Goal: Entertainment & Leisure: Browse casually

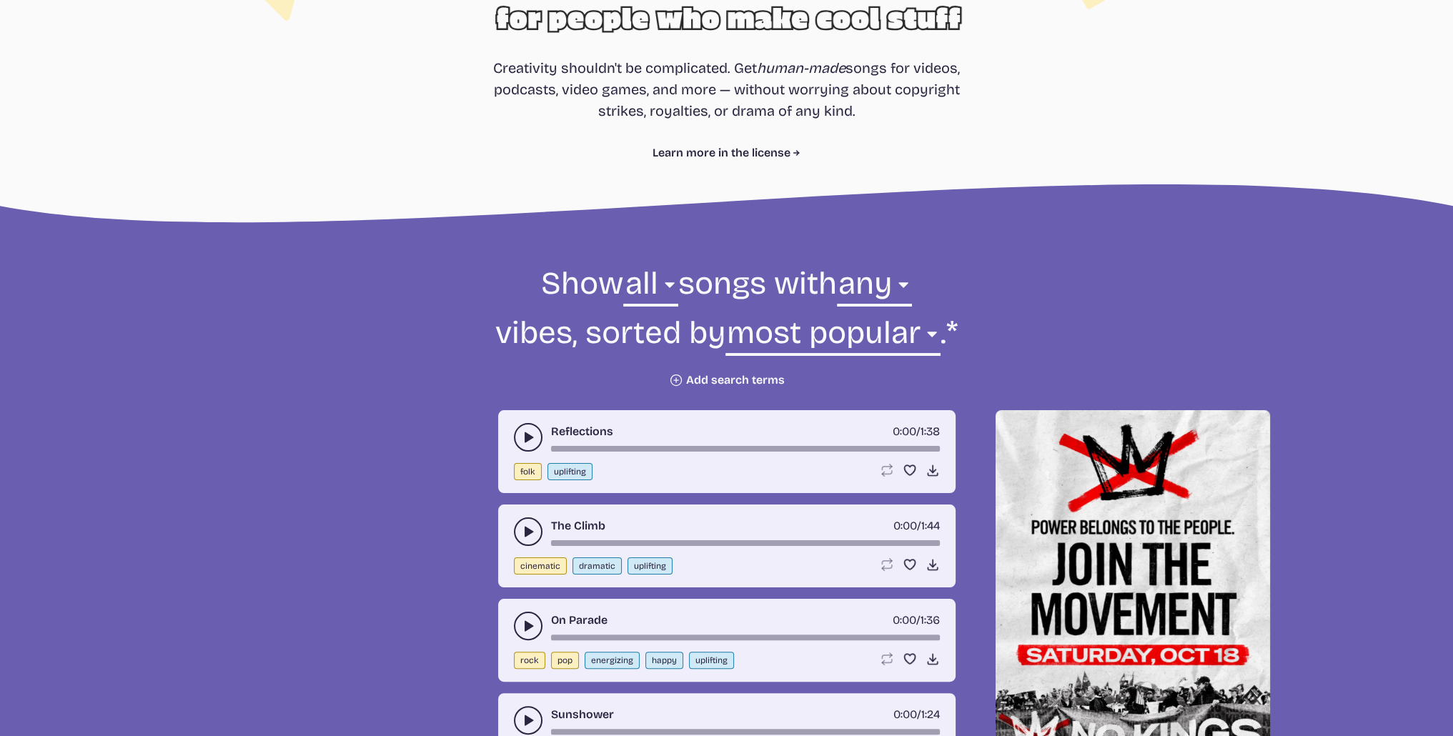
scroll to position [286, 0]
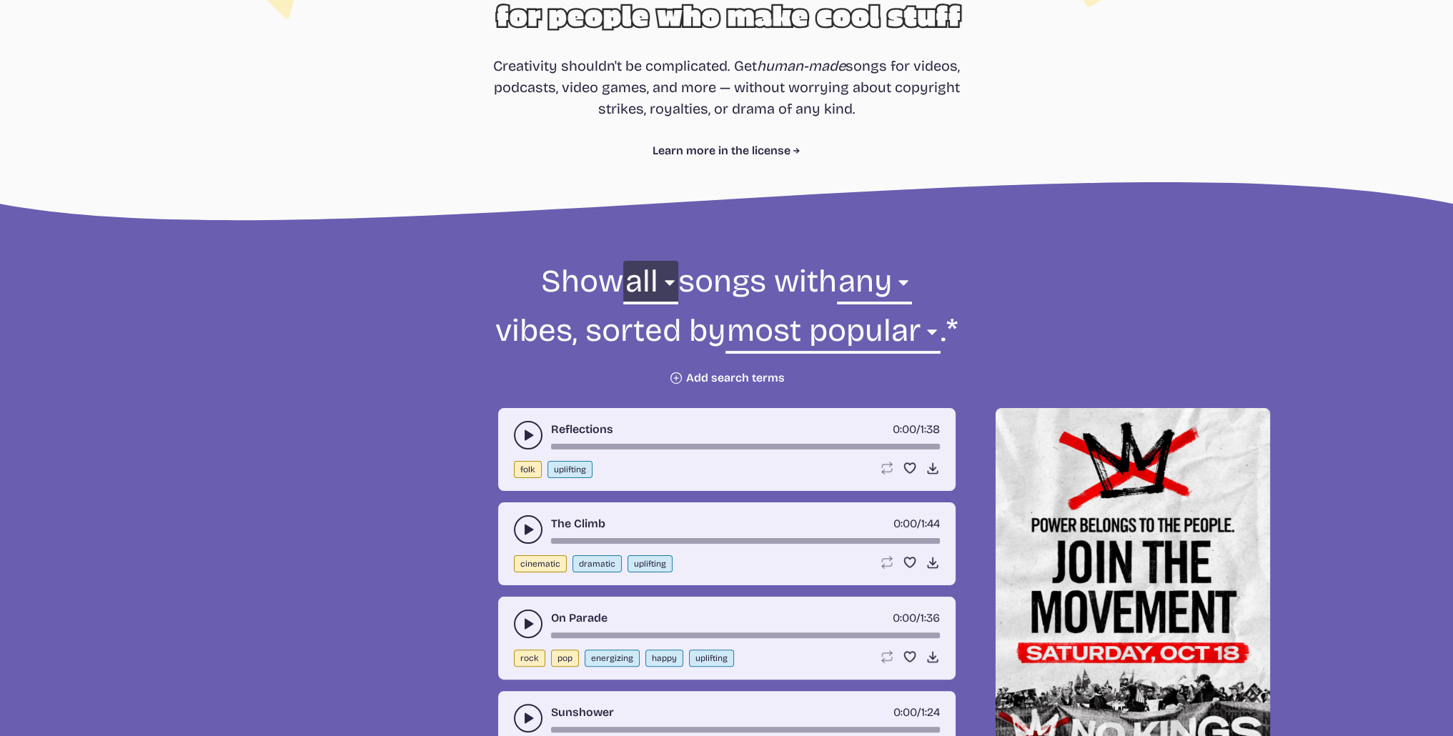
click at [664, 284] on select "all ambient cinematic electronic folk holiday jazz pop rock world" at bounding box center [650, 285] width 54 height 49
click at [912, 292] on select "any aggressive chill contemplative dark dramatic easygoing energizing happy ser…" at bounding box center [874, 285] width 75 height 49
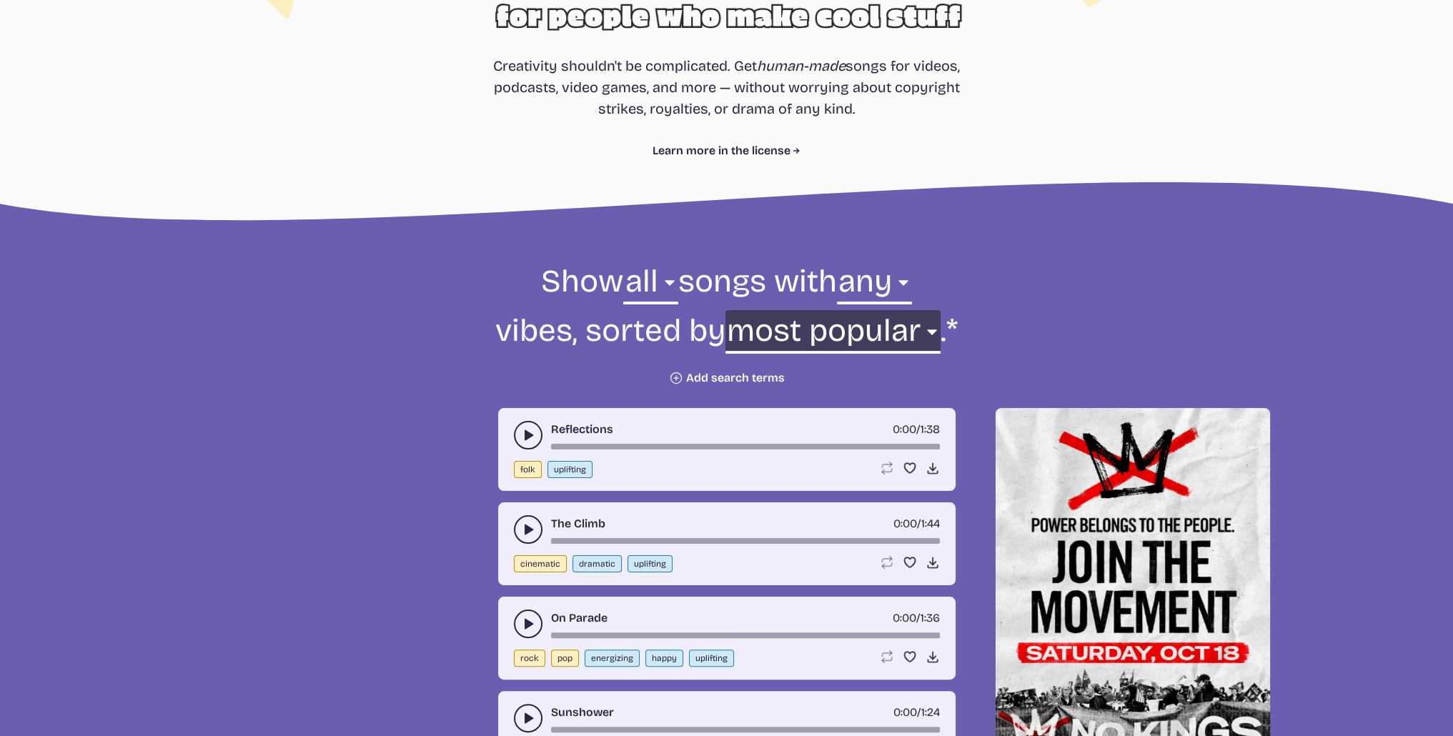
click at [920, 330] on select "newest oldest most popular least popular name" at bounding box center [832, 334] width 215 height 49
drag, startPoint x: 917, startPoint y: 332, endPoint x: 906, endPoint y: 357, distance: 27.5
click at [917, 332] on select "newest oldest most popular least popular name" at bounding box center [832, 334] width 215 height 49
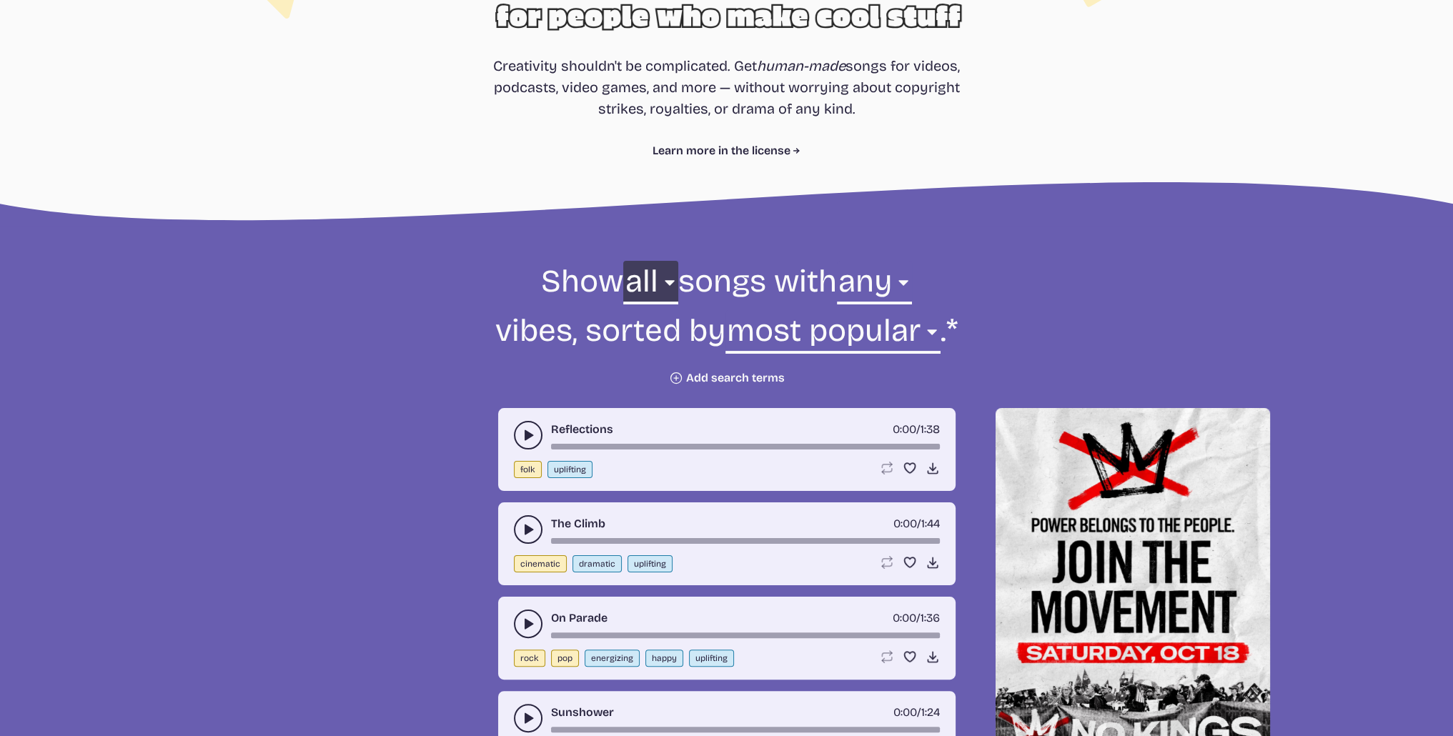
click at [667, 279] on select "all ambient cinematic electronic folk holiday jazz pop rock world" at bounding box center [650, 285] width 54 height 49
click at [912, 282] on select "any aggressive chill contemplative dark dramatic easygoing energizing happy ser…" at bounding box center [874, 285] width 75 height 49
click at [848, 261] on select "any aggressive chill contemplative dark dramatic easygoing energizing happy ser…" at bounding box center [874, 285] width 75 height 49
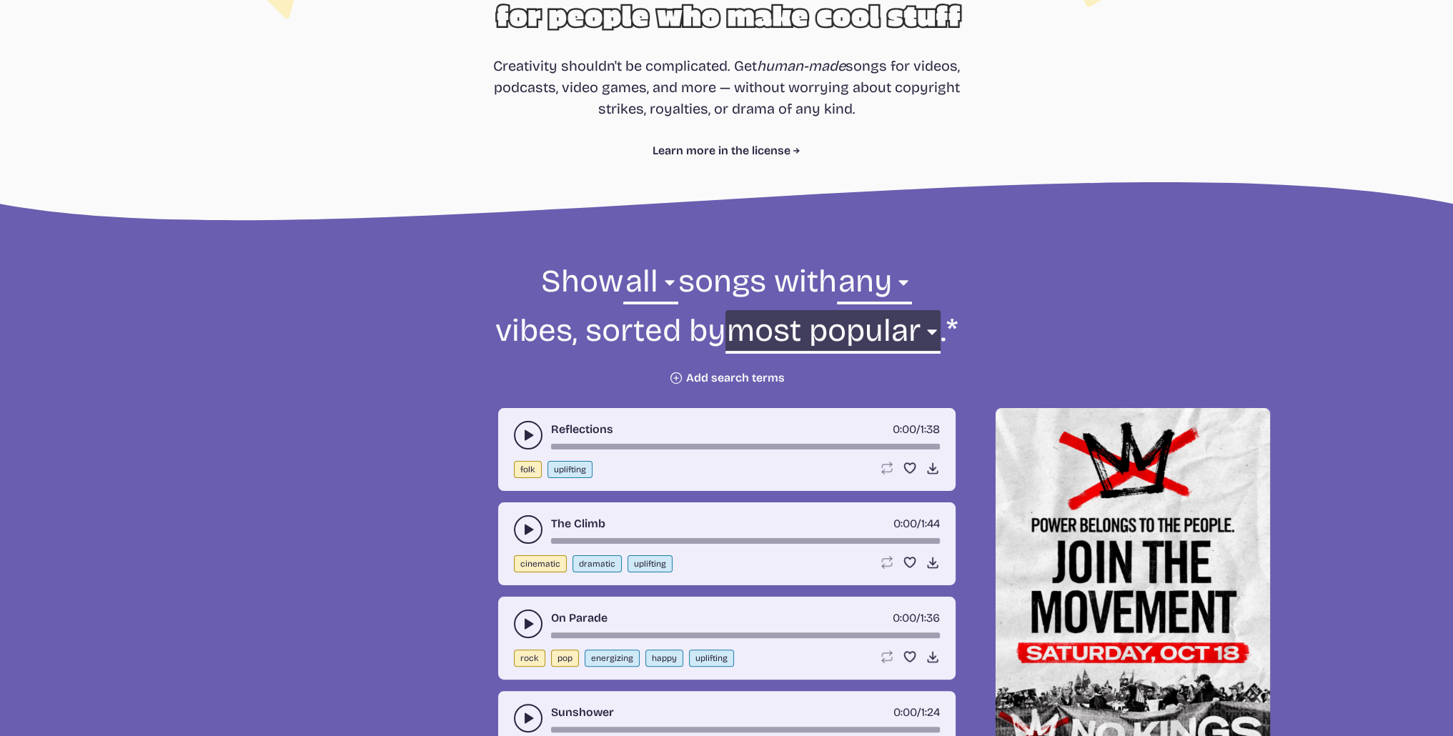
click at [919, 329] on select "newest oldest most popular least popular name" at bounding box center [832, 334] width 215 height 49
select select "oldest"
click at [780, 310] on select "newest oldest most popular least popular name" at bounding box center [832, 334] width 215 height 49
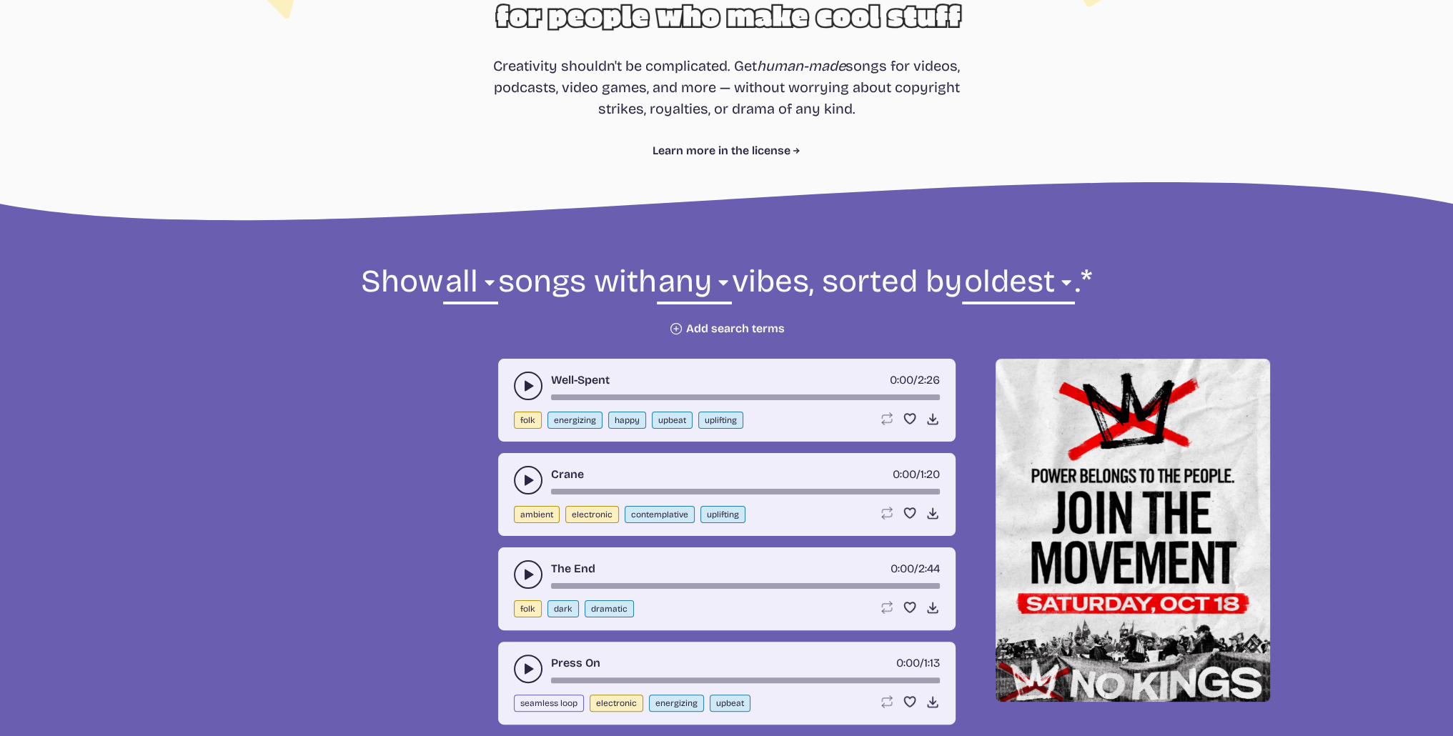
click at [532, 393] on icon "play-pause toggle" at bounding box center [528, 386] width 14 height 14
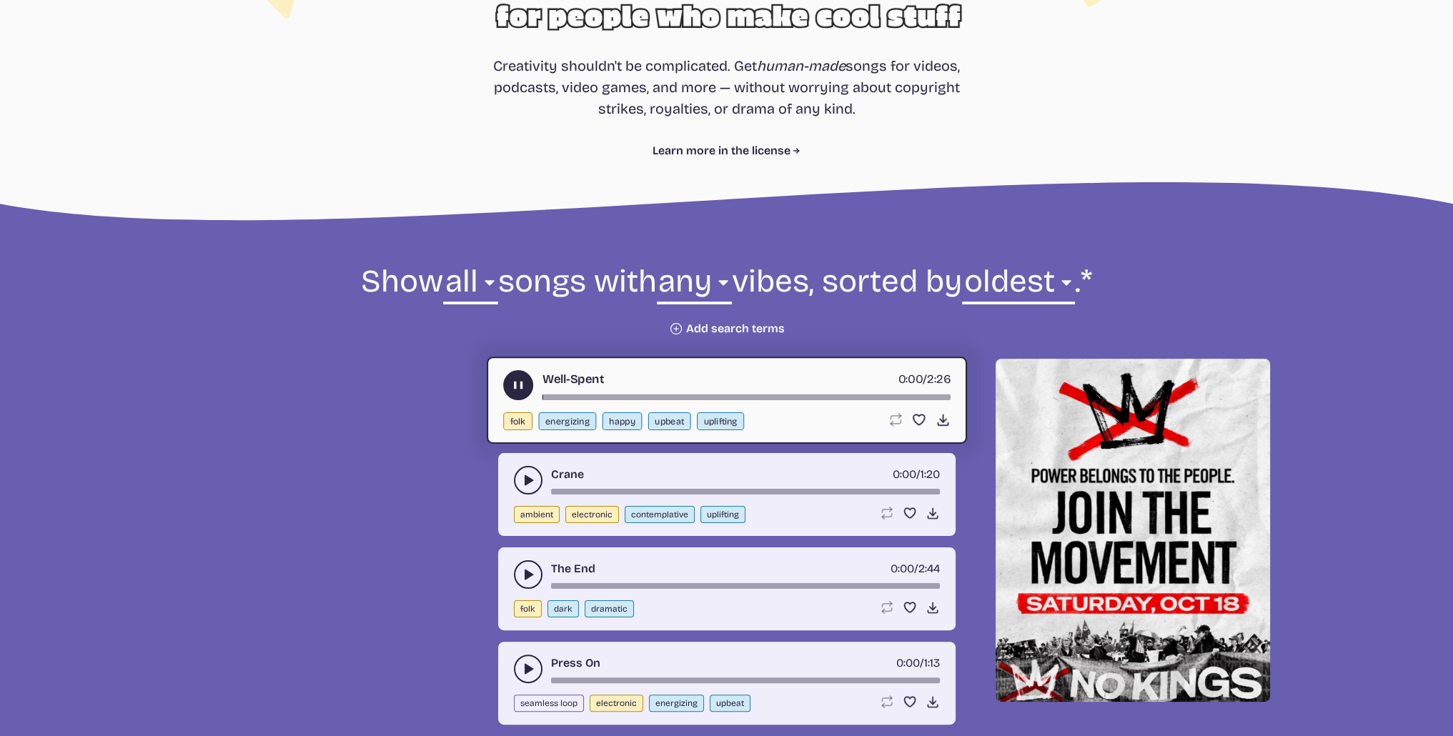
click at [514, 393] on use "play-pause toggle" at bounding box center [517, 385] width 15 height 15
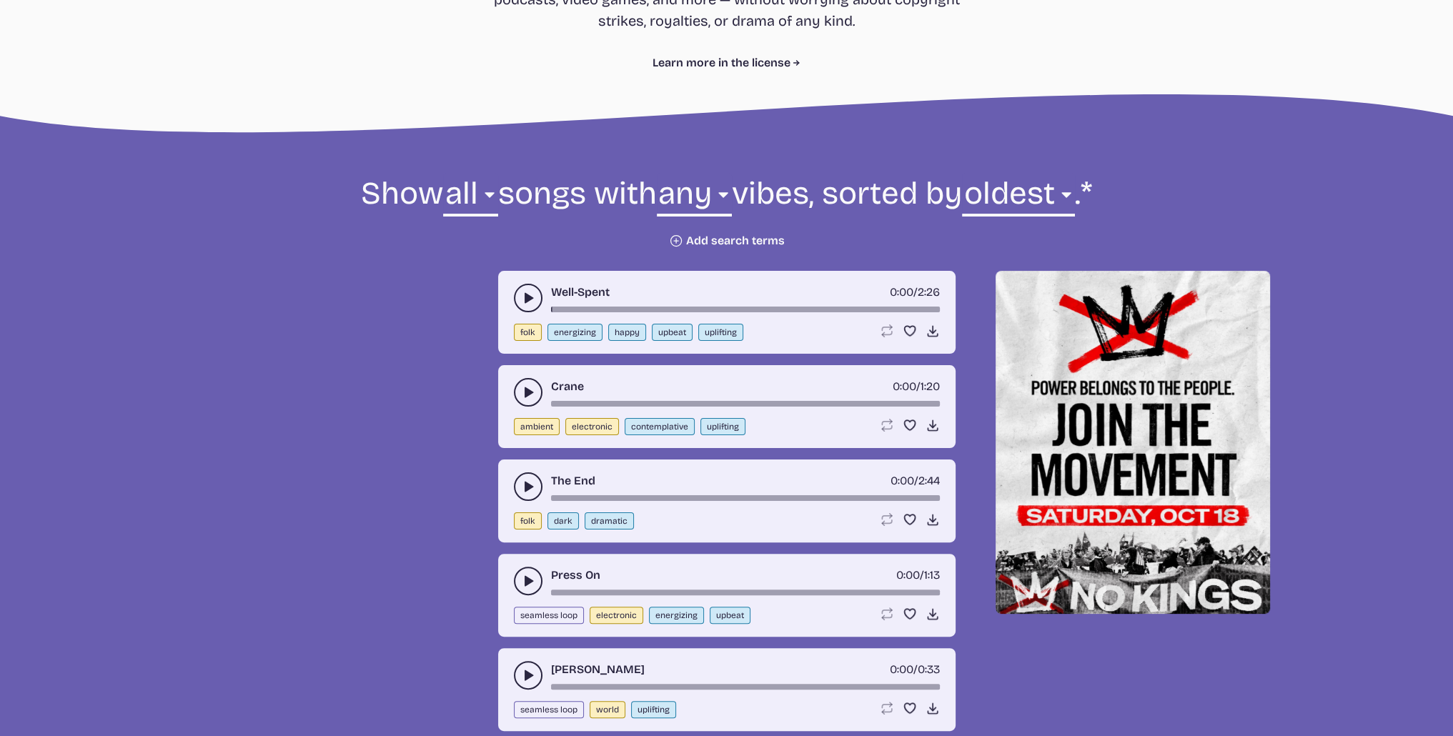
scroll to position [572, 0]
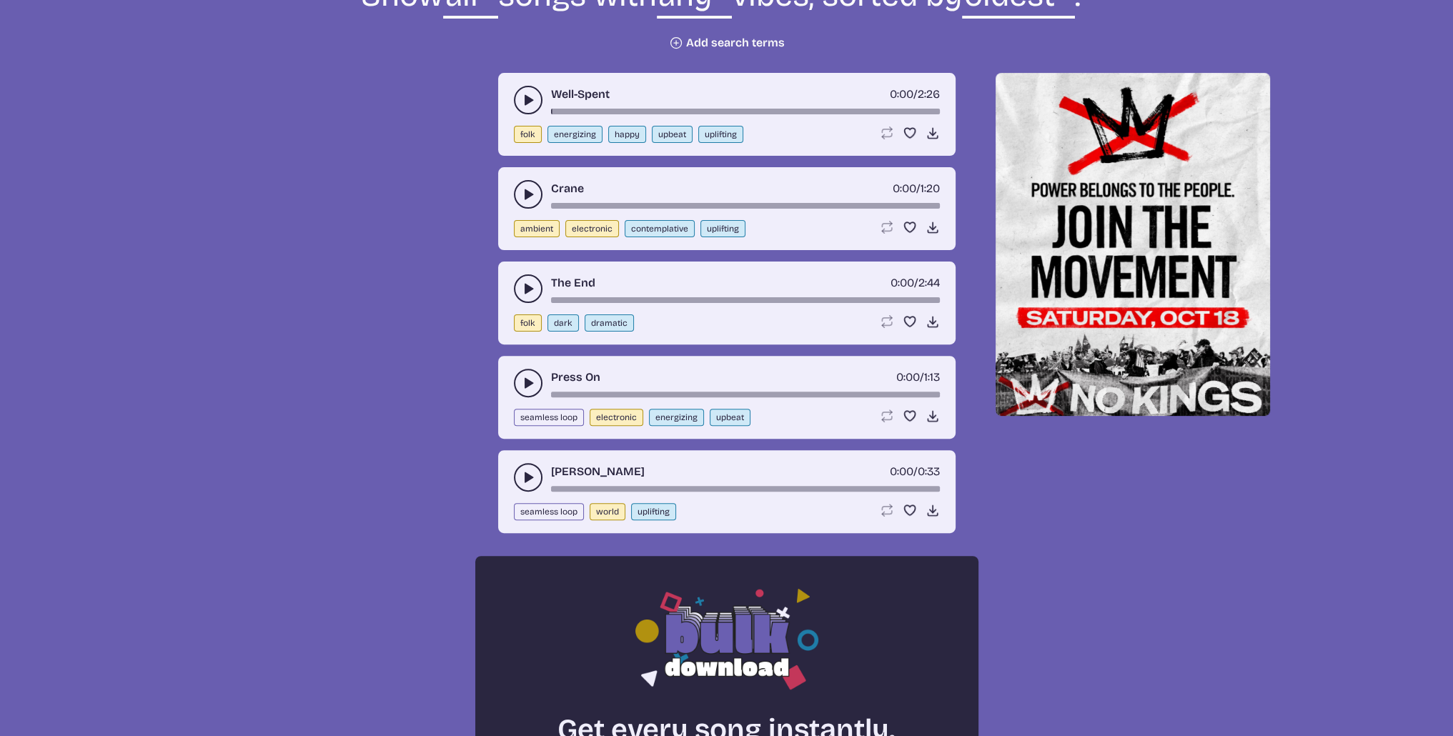
click at [524, 296] on use "play-pause toggle" at bounding box center [528, 289] width 14 height 14
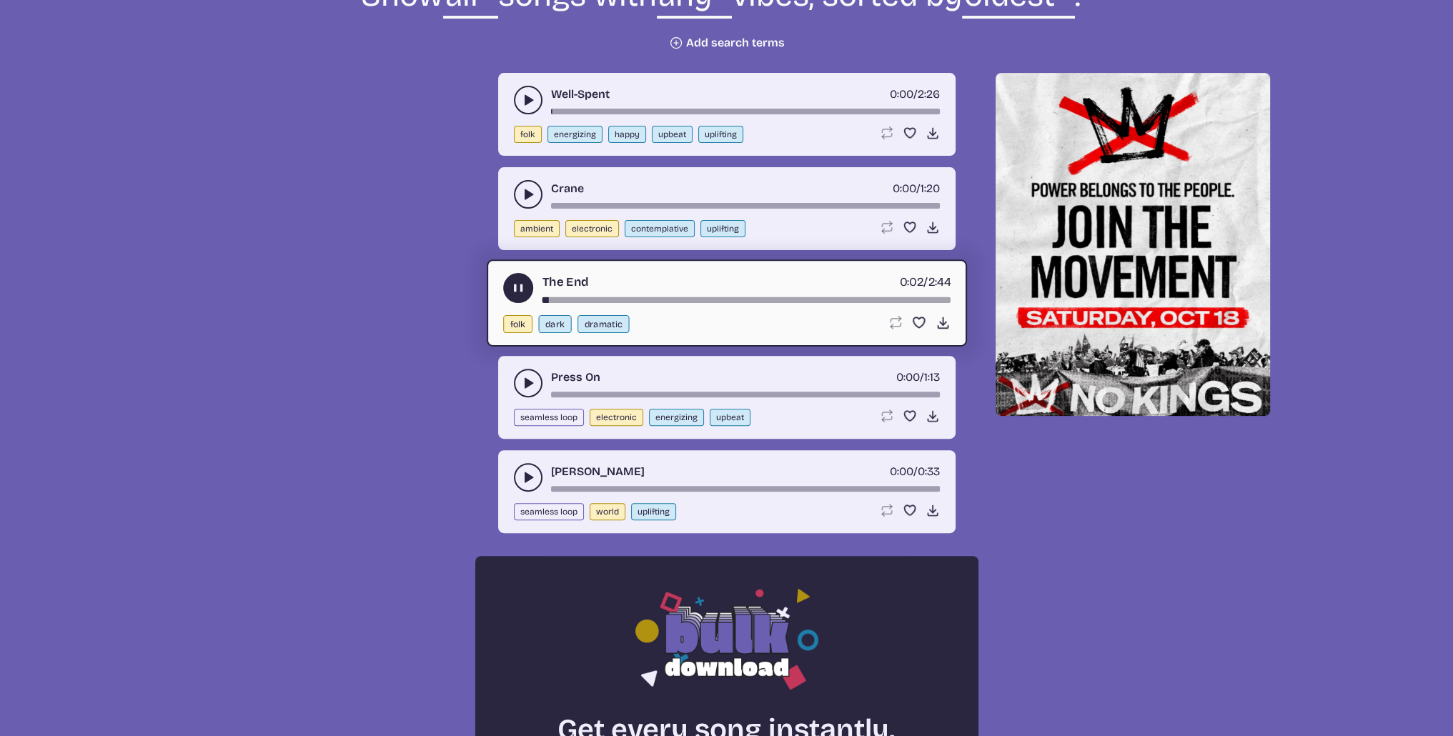
click at [523, 296] on use "play-pause toggle" at bounding box center [517, 288] width 15 height 15
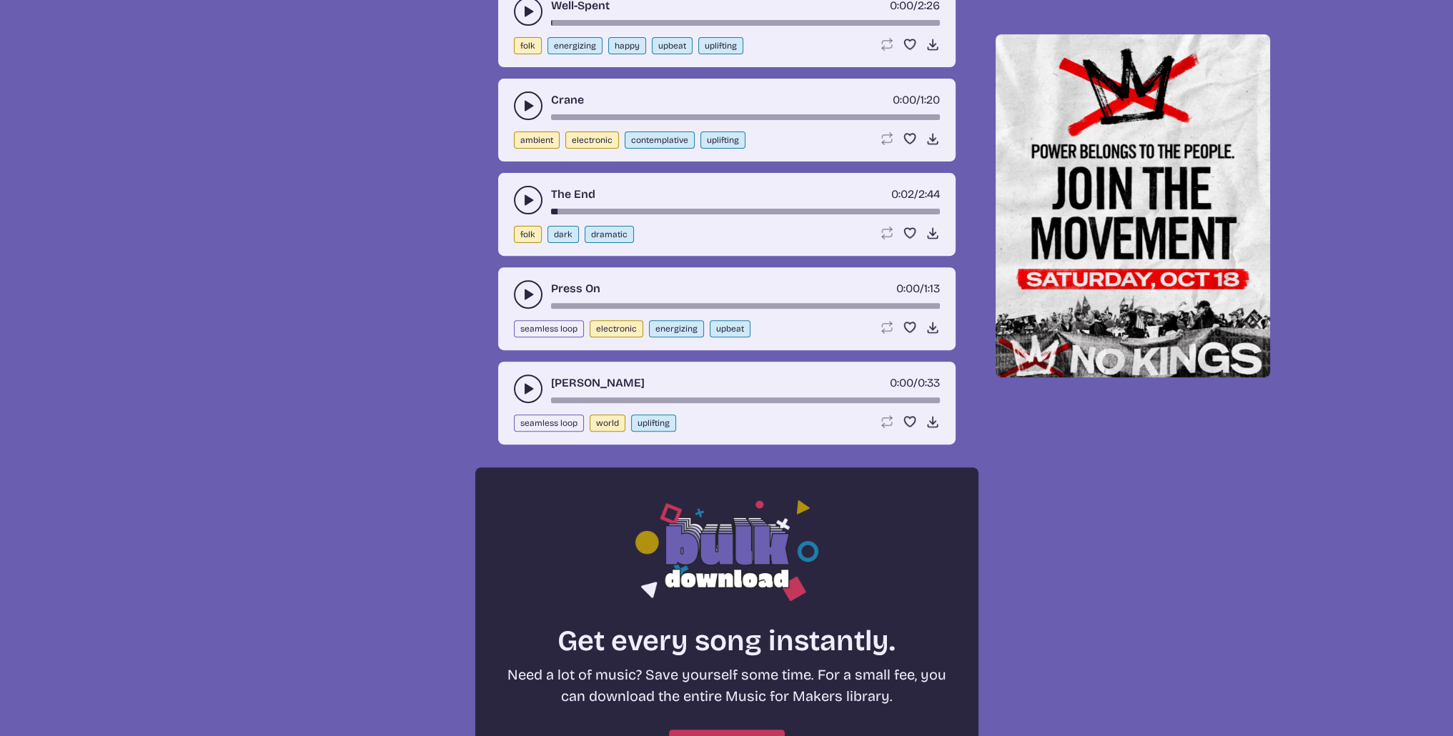
scroll to position [929, 0]
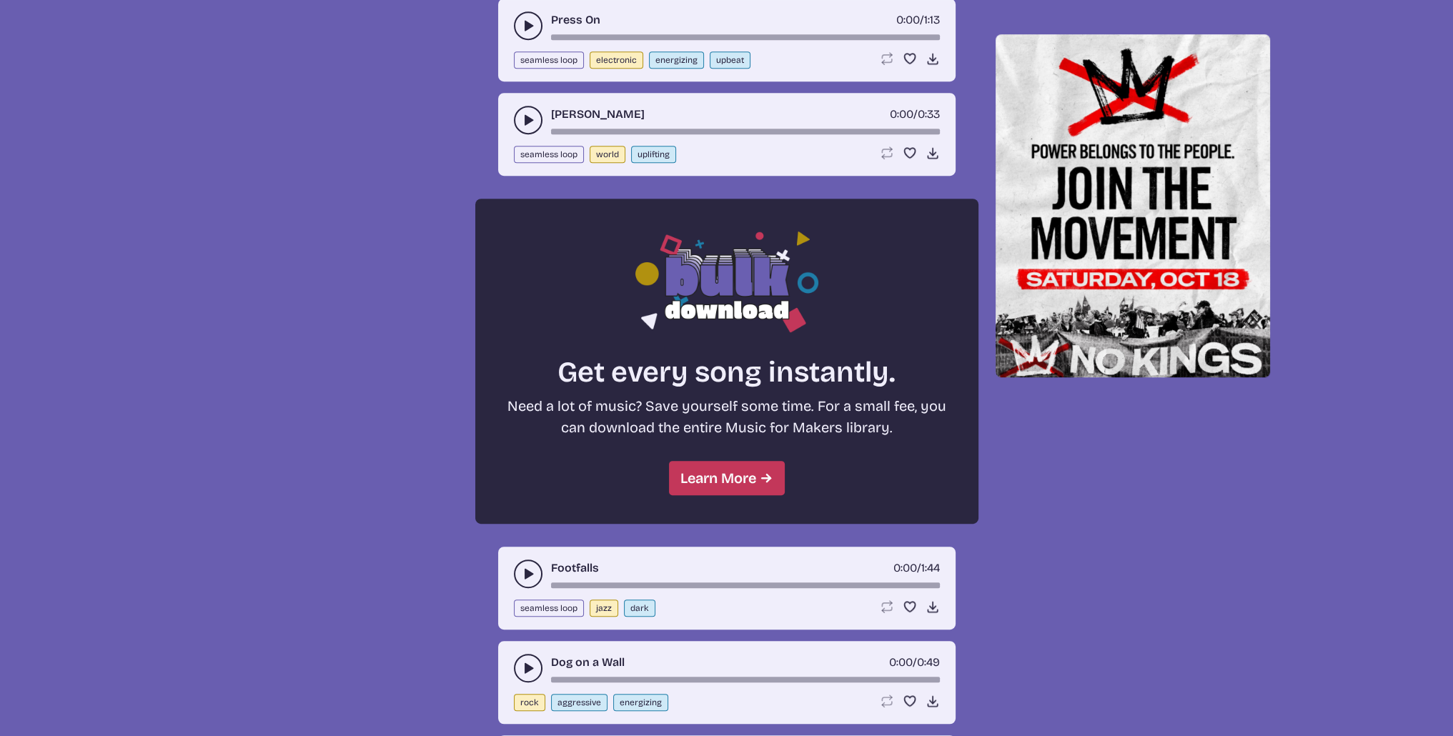
click at [527, 127] on use "play-pause toggle" at bounding box center [528, 120] width 14 height 14
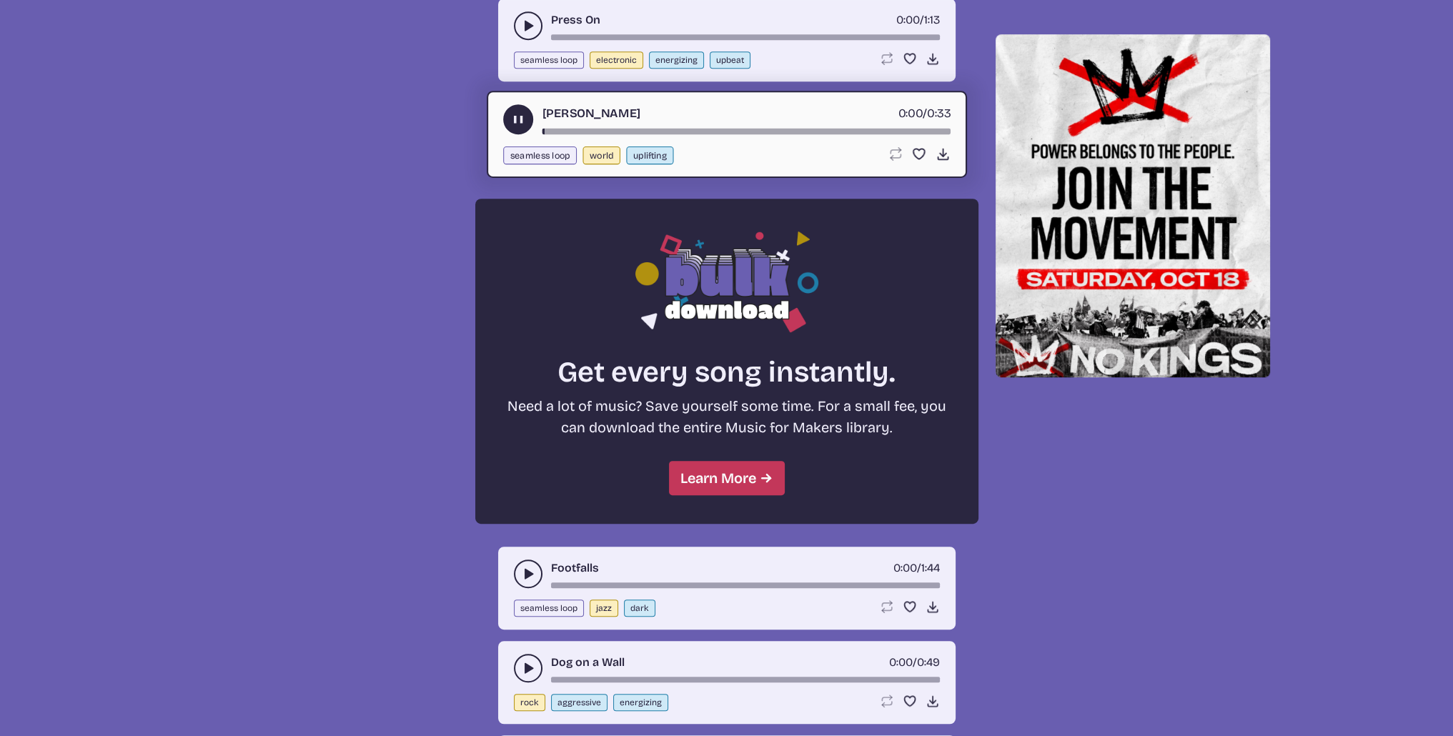
click at [522, 127] on use "play-pause toggle" at bounding box center [517, 119] width 15 height 15
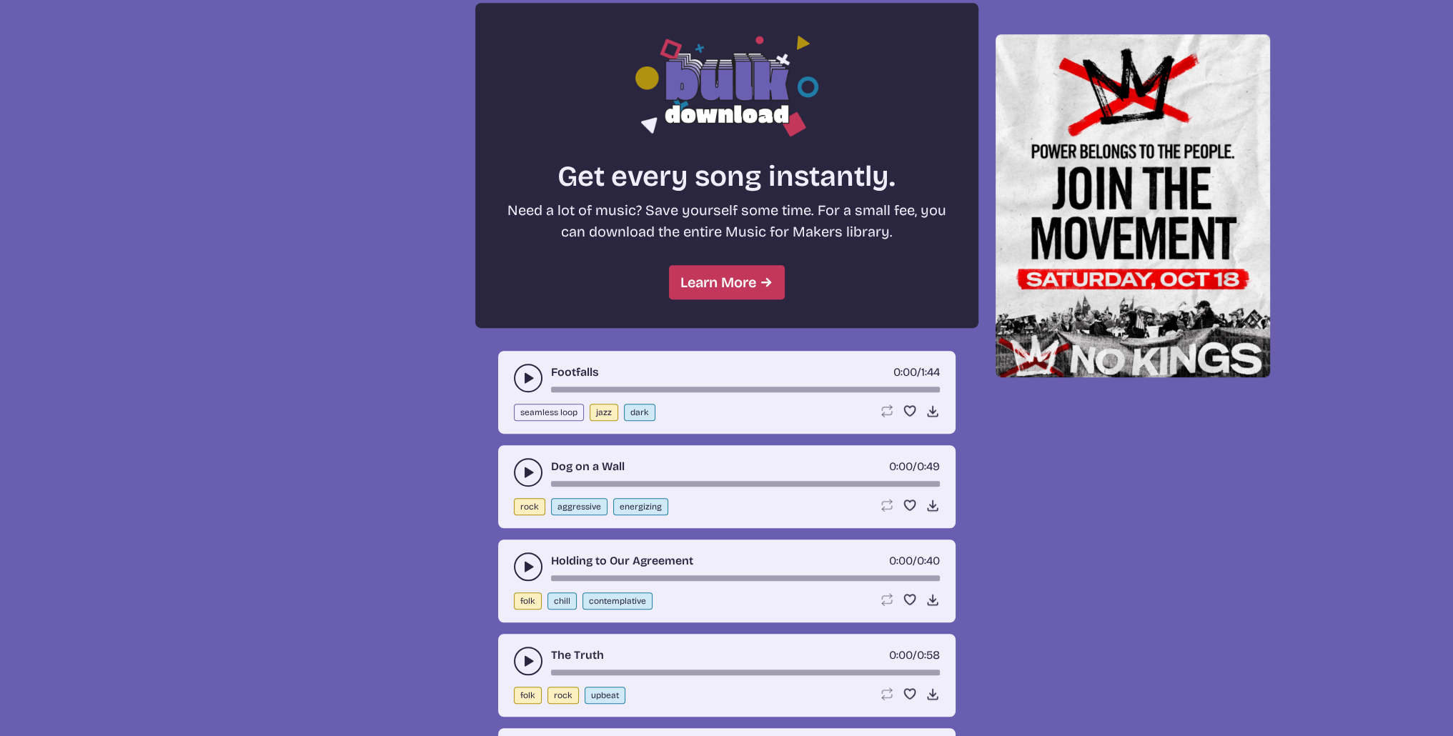
scroll to position [1286, 0]
